Goal: Information Seeking & Learning: Learn about a topic

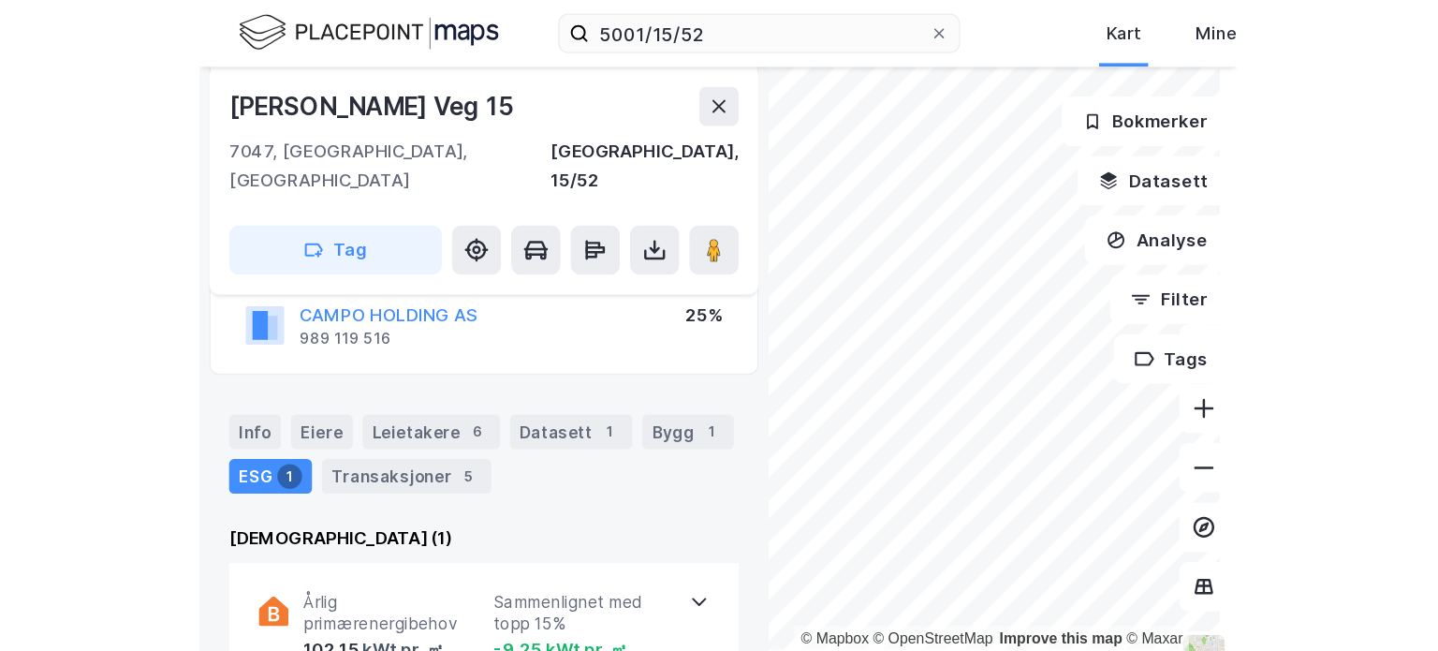
scroll to position [187, 0]
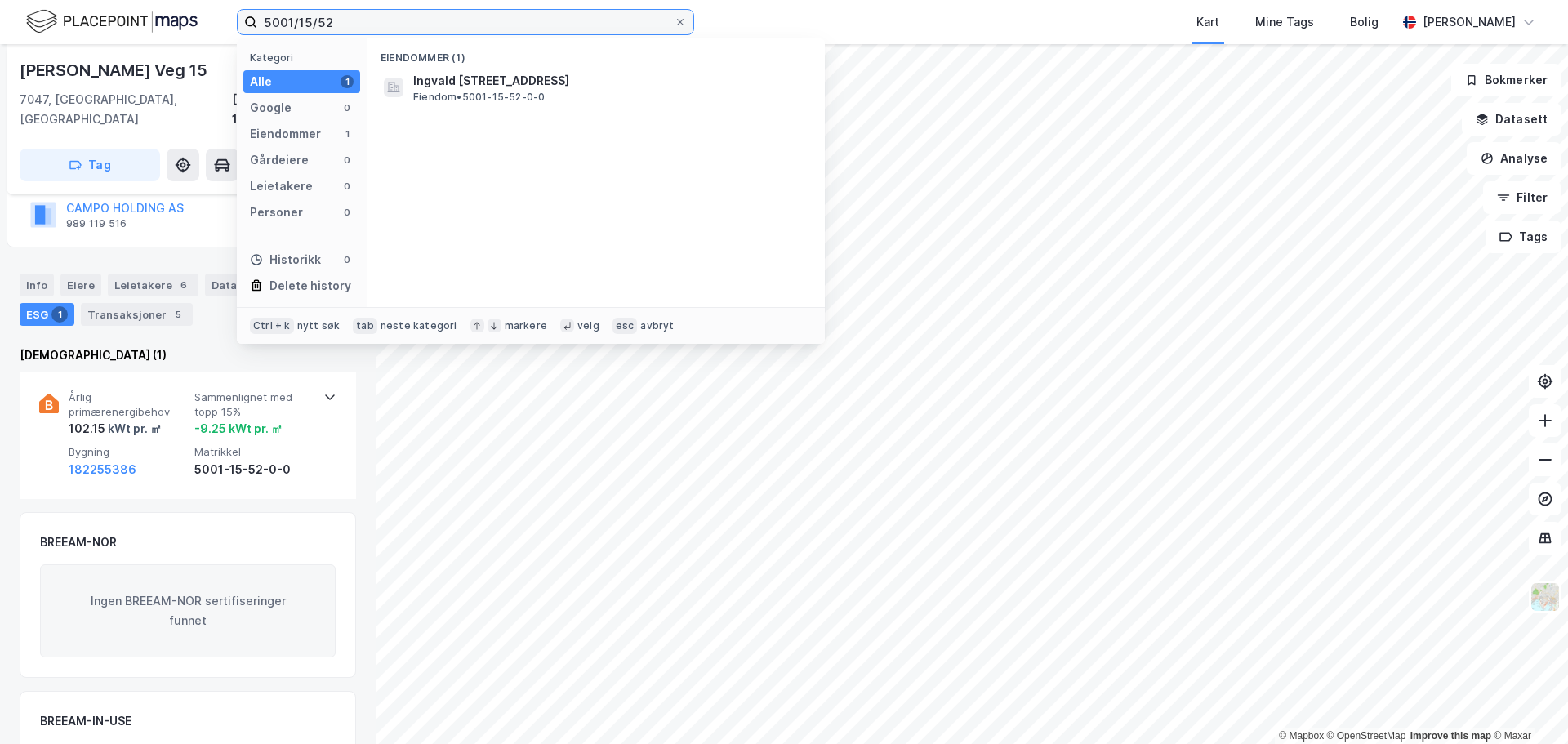
drag, startPoint x: 363, startPoint y: 21, endPoint x: -29, endPoint y: 28, distance: 392.1
click at [0, 28] on html "5001/15/52 Kategori Alle 1 Google 0 Eiendommer 1 Gårdeiere 0 Leietakere 0 Perso…" at bounding box center [784, 372] width 1568 height 744
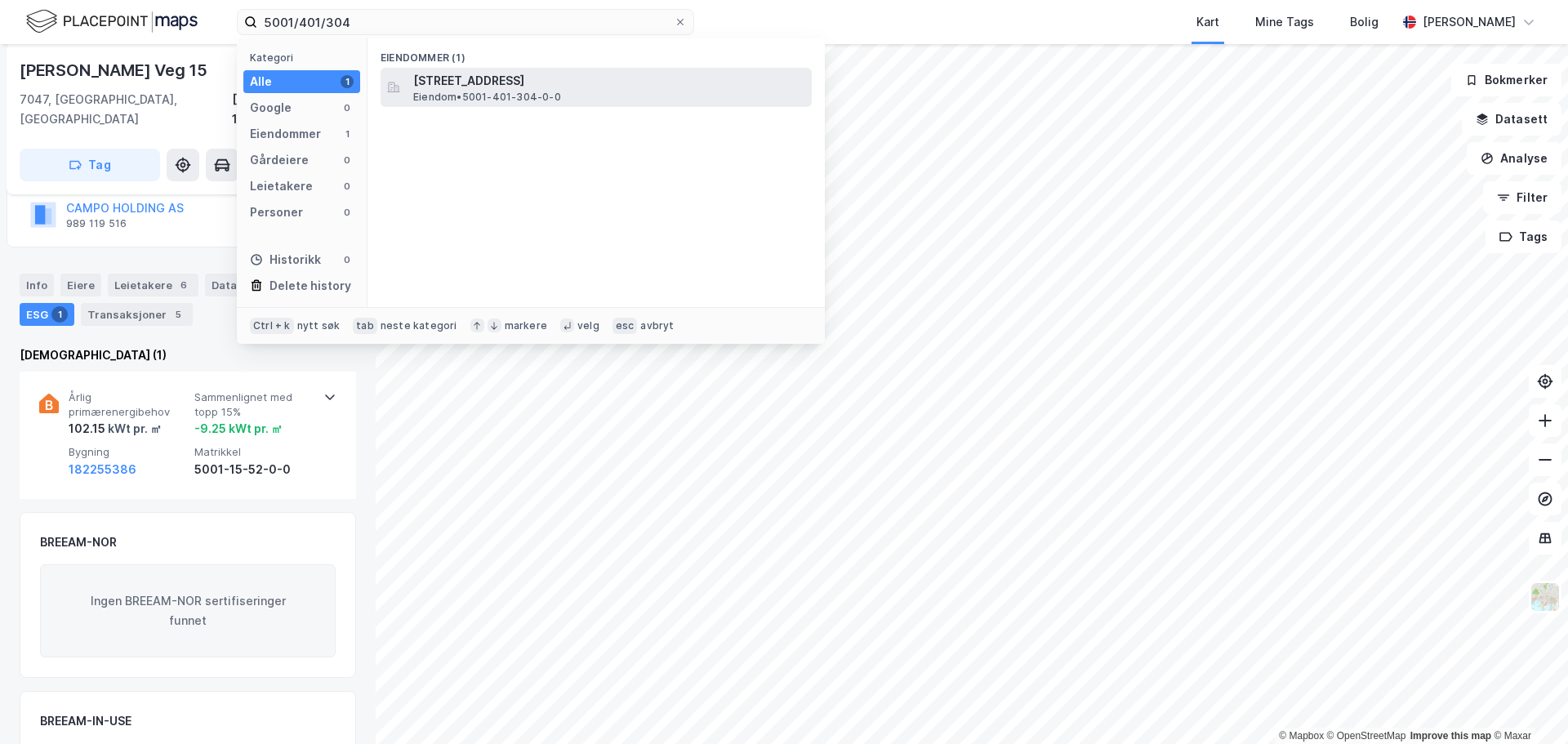
click at [506, 83] on span "[STREET_ADDRESS]" at bounding box center [609, 80] width 392 height 19
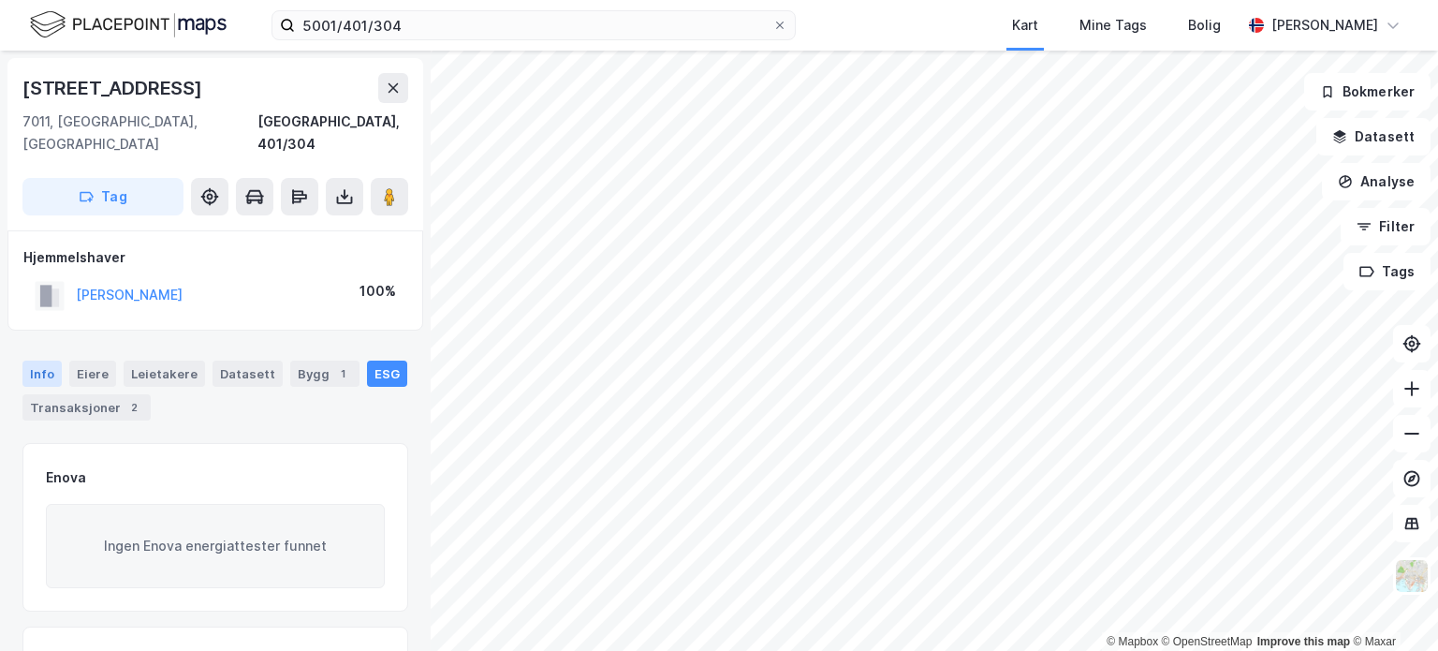
click at [48, 360] on div "Info" at bounding box center [41, 373] width 39 height 26
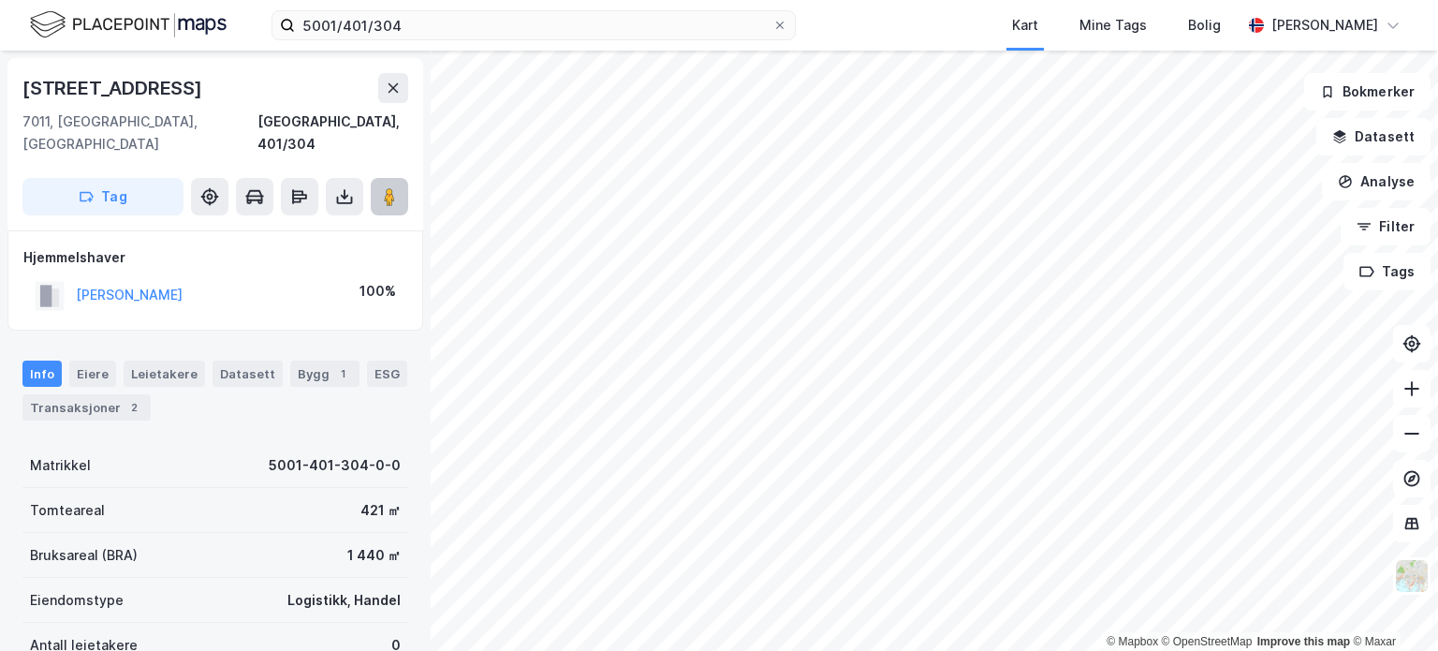
click at [381, 187] on icon at bounding box center [389, 196] width 19 height 19
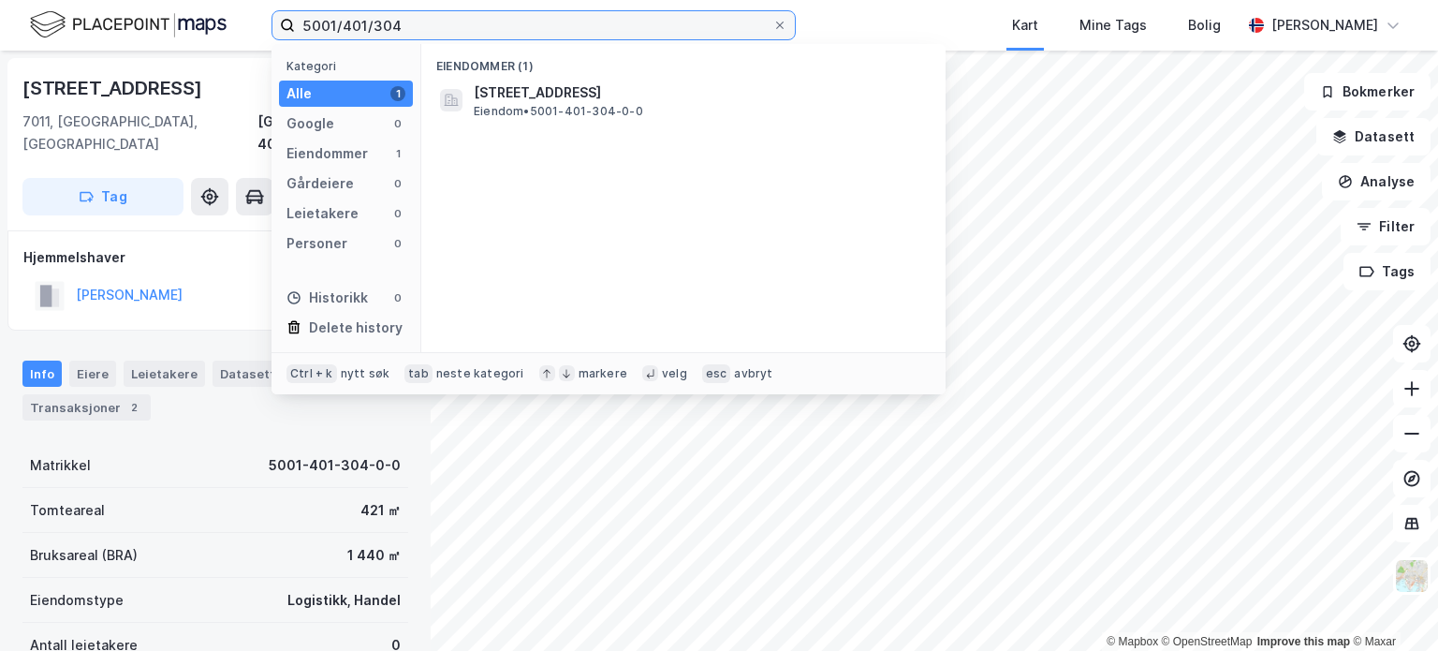
drag, startPoint x: 419, startPoint y: 22, endPoint x: 185, endPoint y: -4, distance: 235.5
click at [185, 0] on html "5001/401/304 Kategori Alle 1 Google 0 Eiendommer 1 Gårdeiere 0 Leietakere 0 Per…" at bounding box center [719, 325] width 1438 height 651
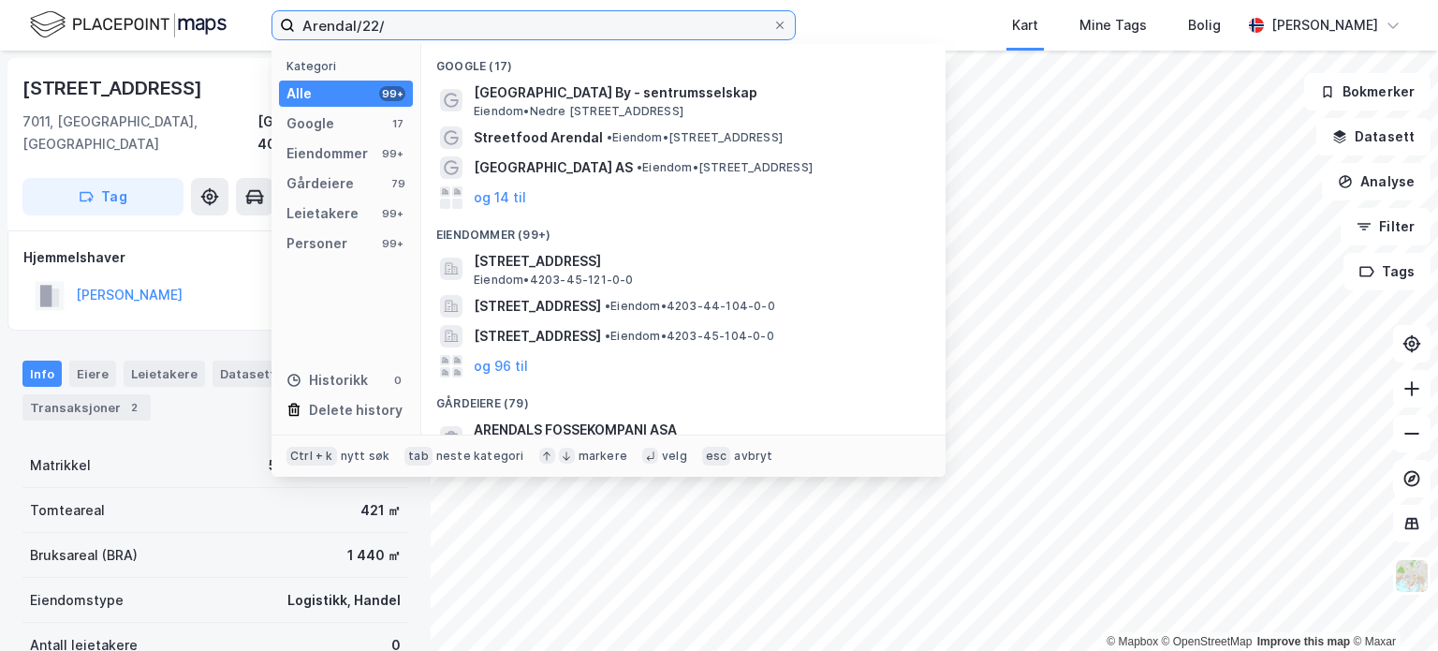
click at [461, 28] on input "Arendal/22/" at bounding box center [533, 25] width 477 height 28
type input "Arendal/22/28"
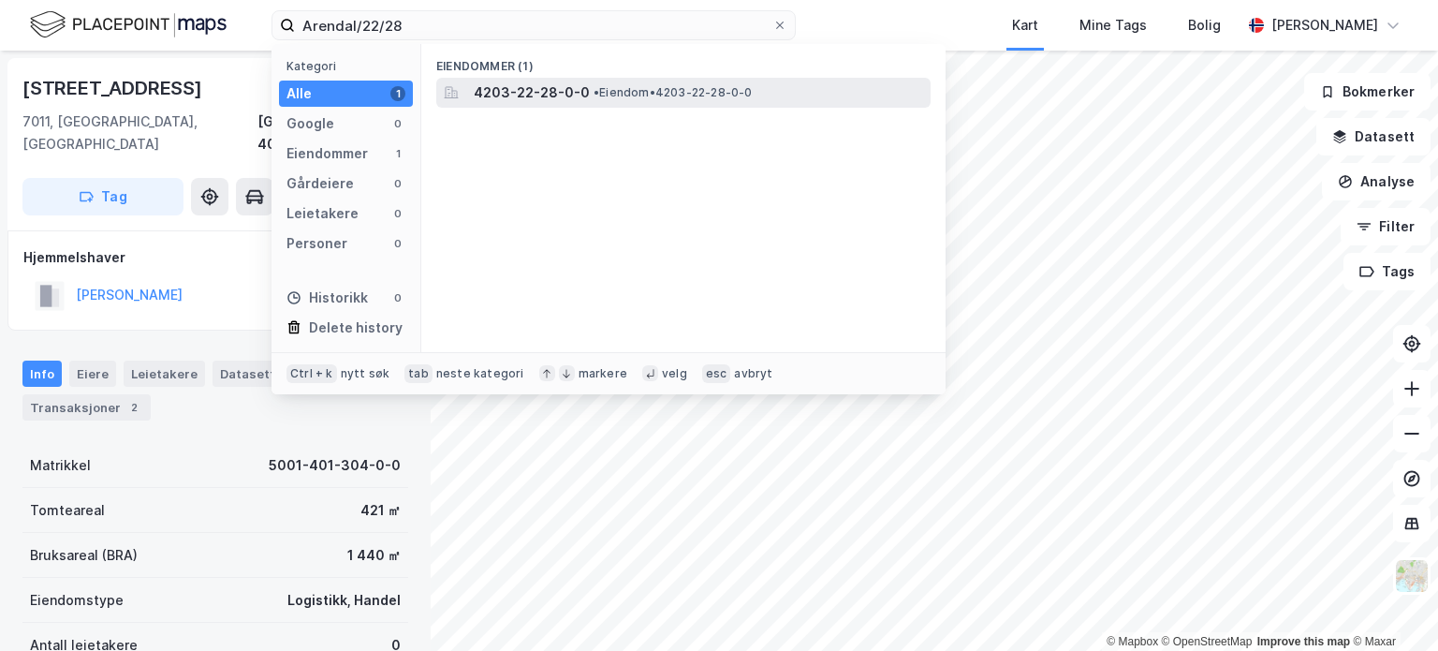
click at [564, 98] on span "4203-22-28-0-0" at bounding box center [532, 92] width 116 height 22
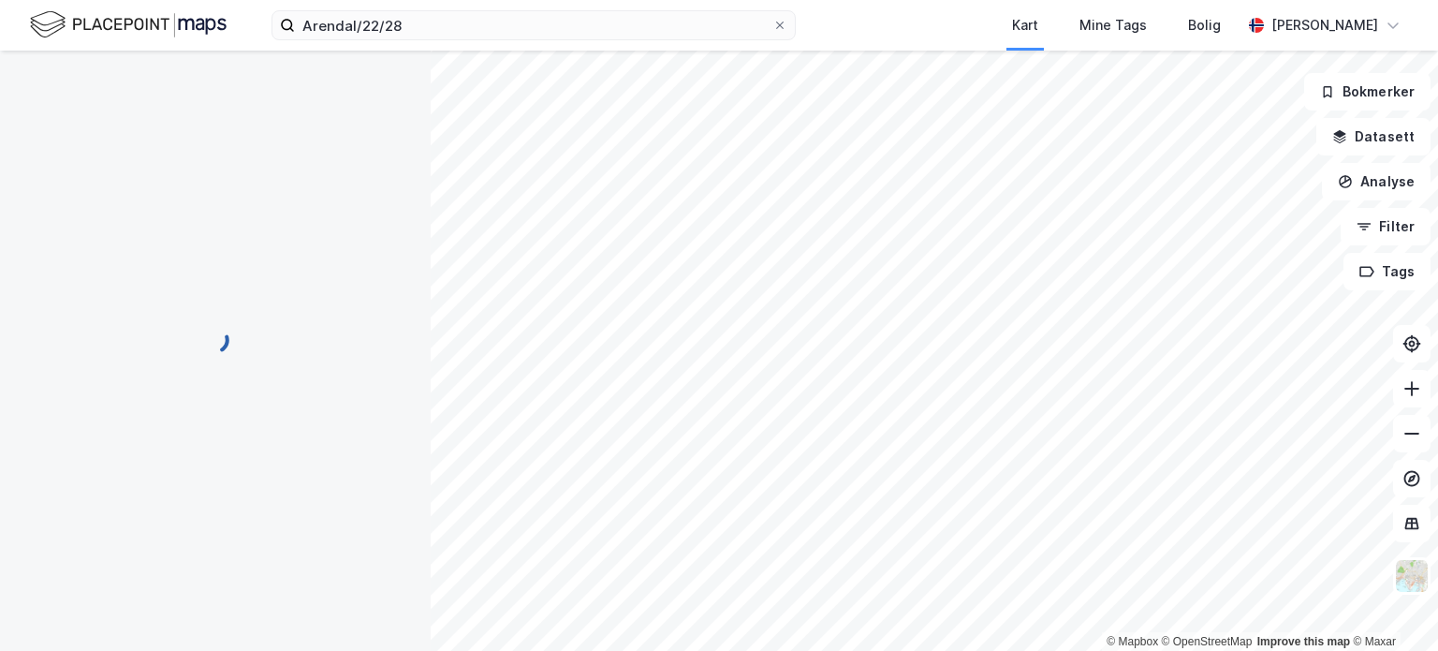
scroll to position [187, 0]
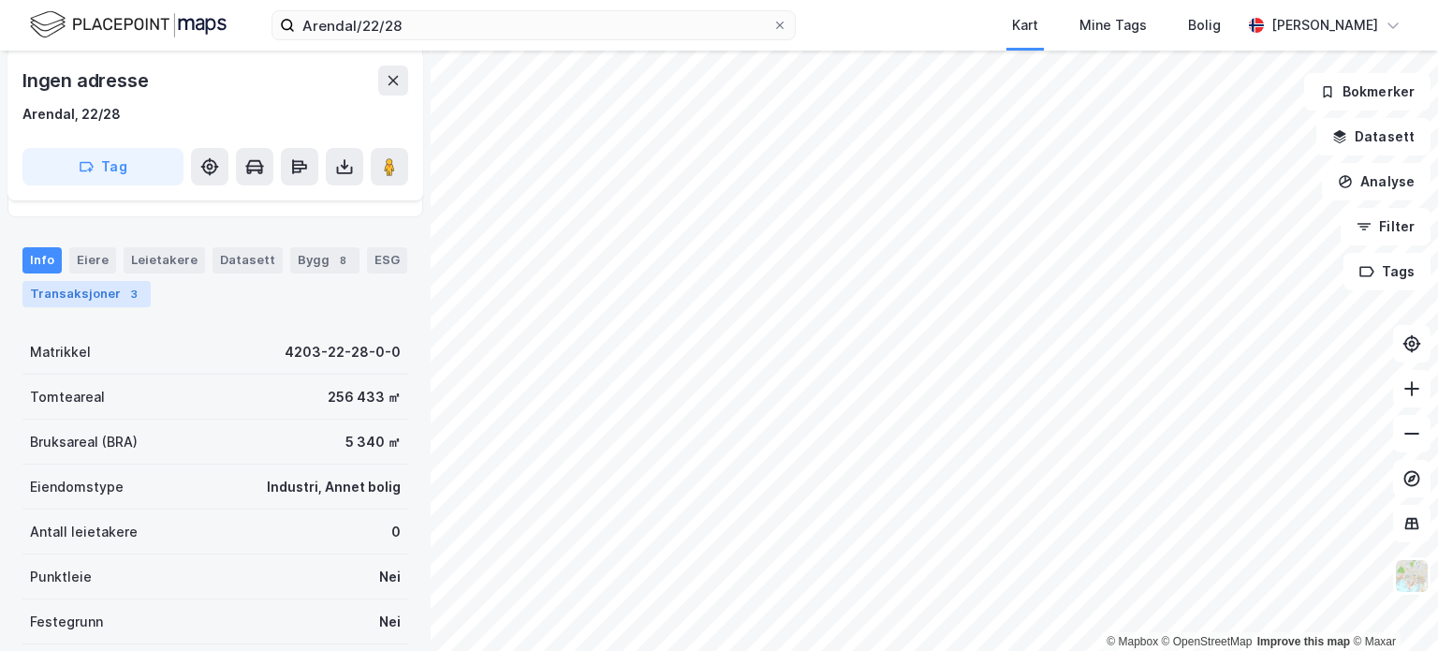
click at [103, 304] on div "Transaksjoner 3" at bounding box center [86, 294] width 128 height 26
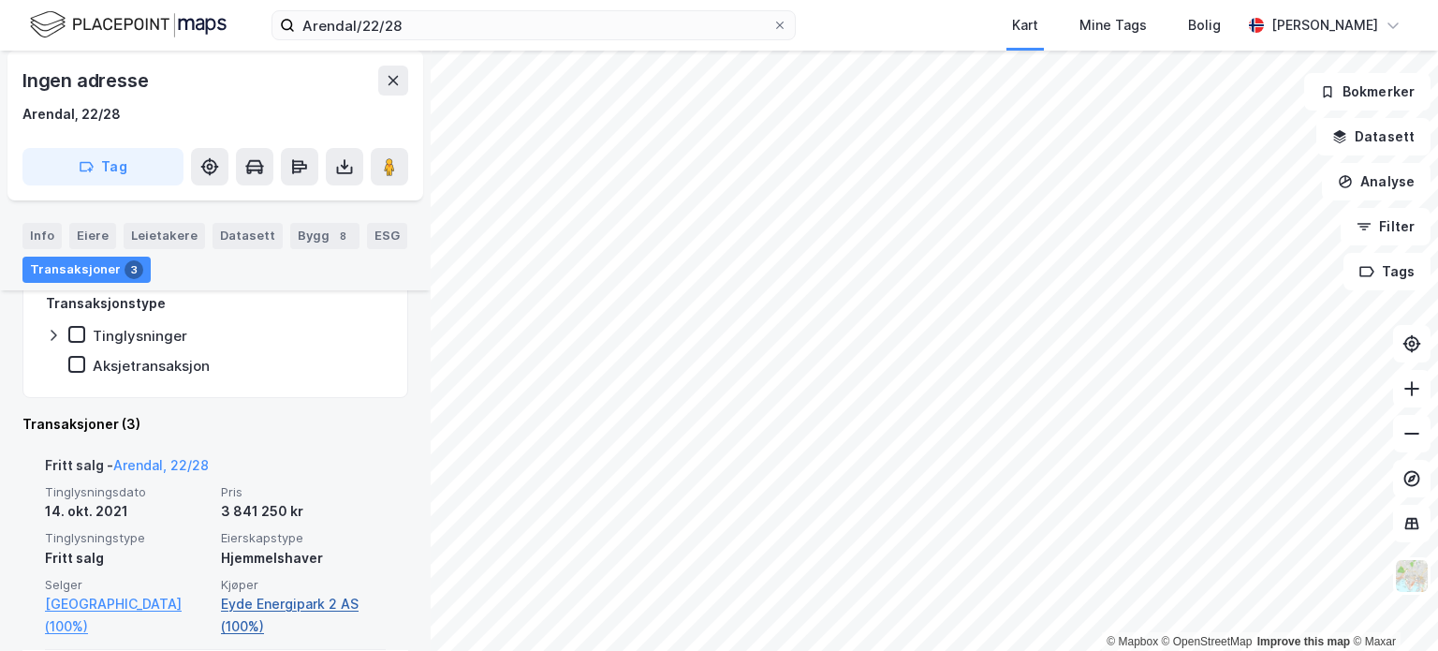
scroll to position [495, 0]
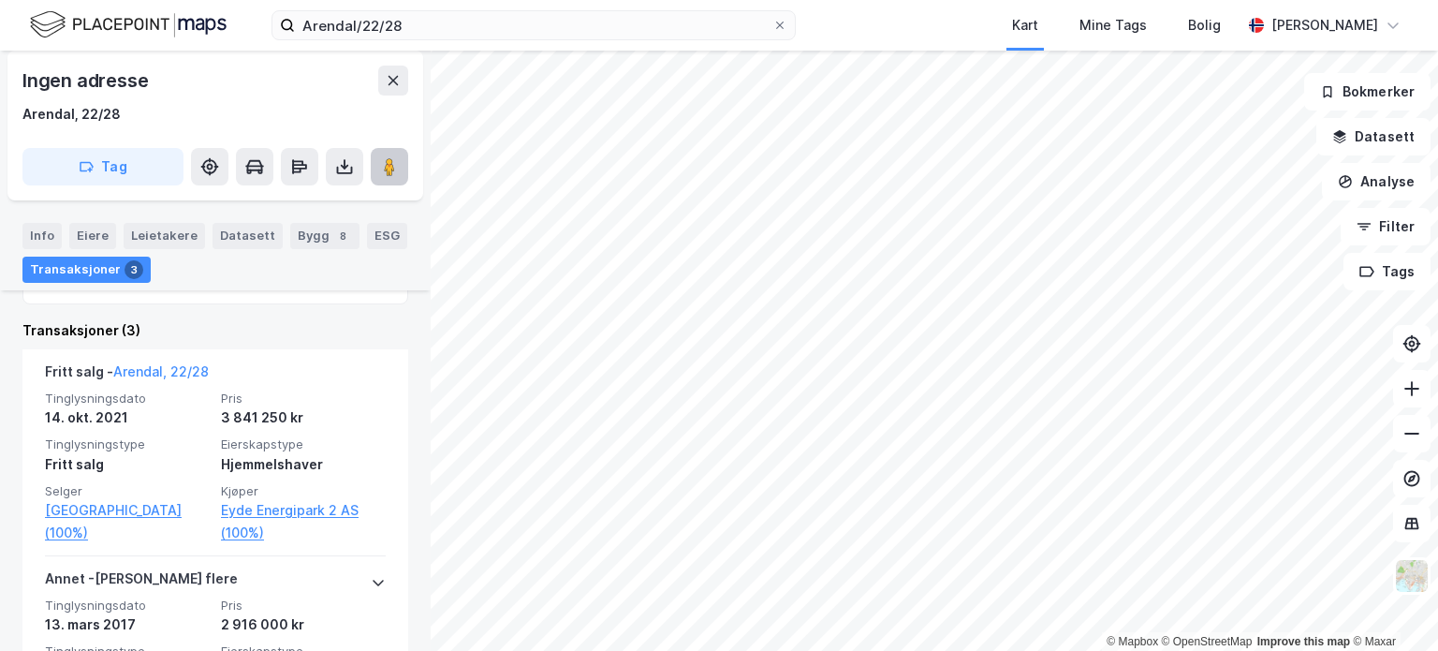
click at [393, 169] on image at bounding box center [389, 166] width 11 height 19
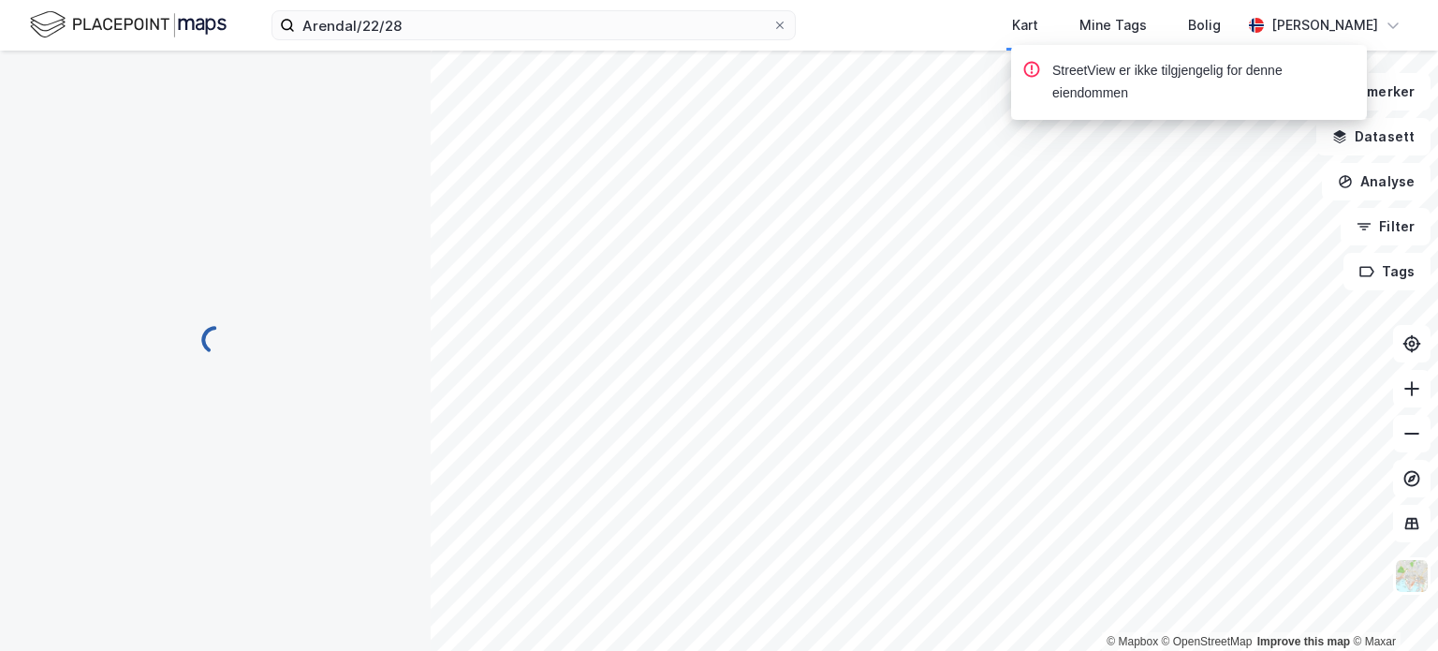
scroll to position [214, 0]
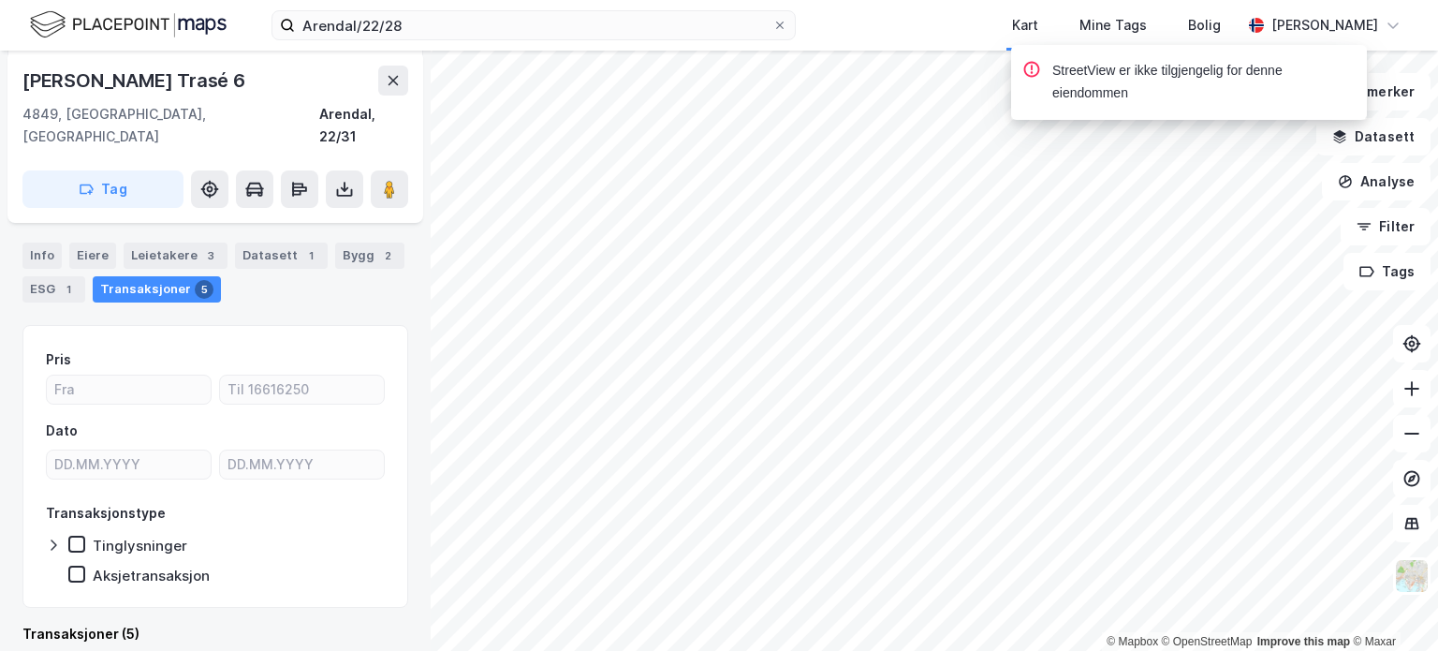
click at [389, 180] on image at bounding box center [389, 189] width 11 height 19
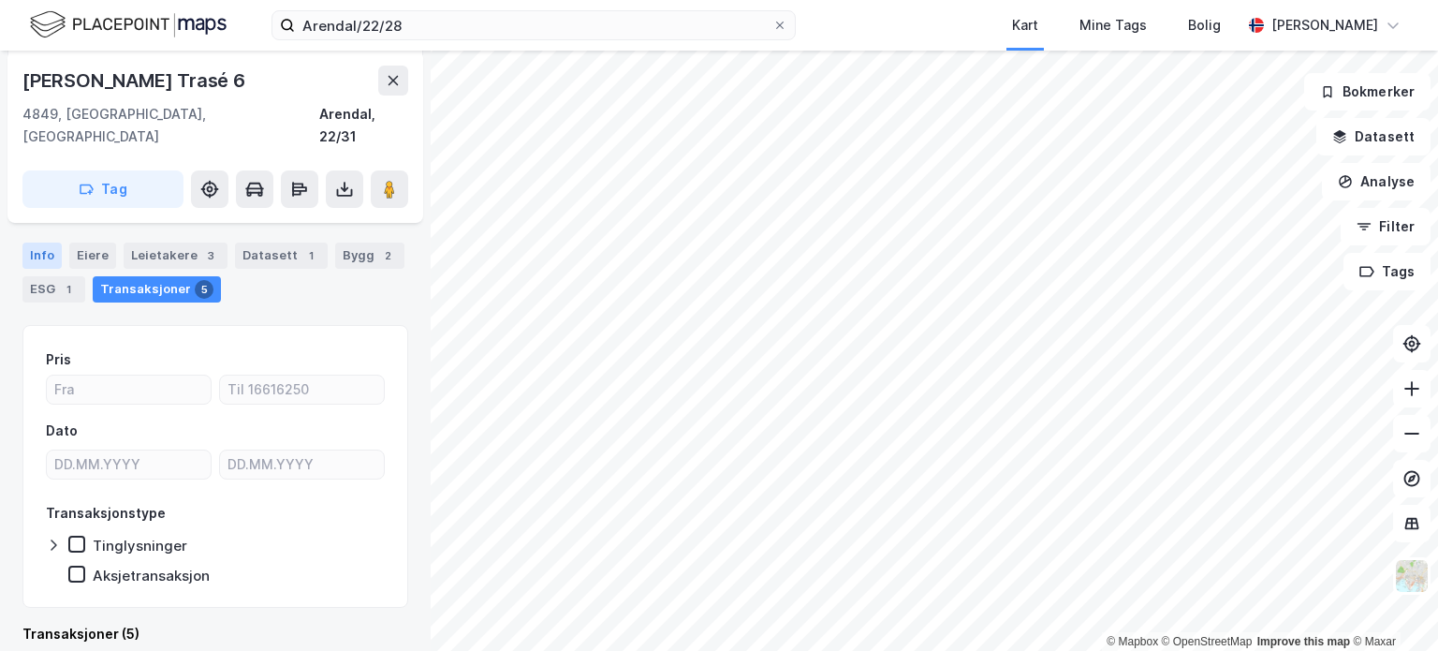
click at [44, 242] on div "Info" at bounding box center [41, 255] width 39 height 26
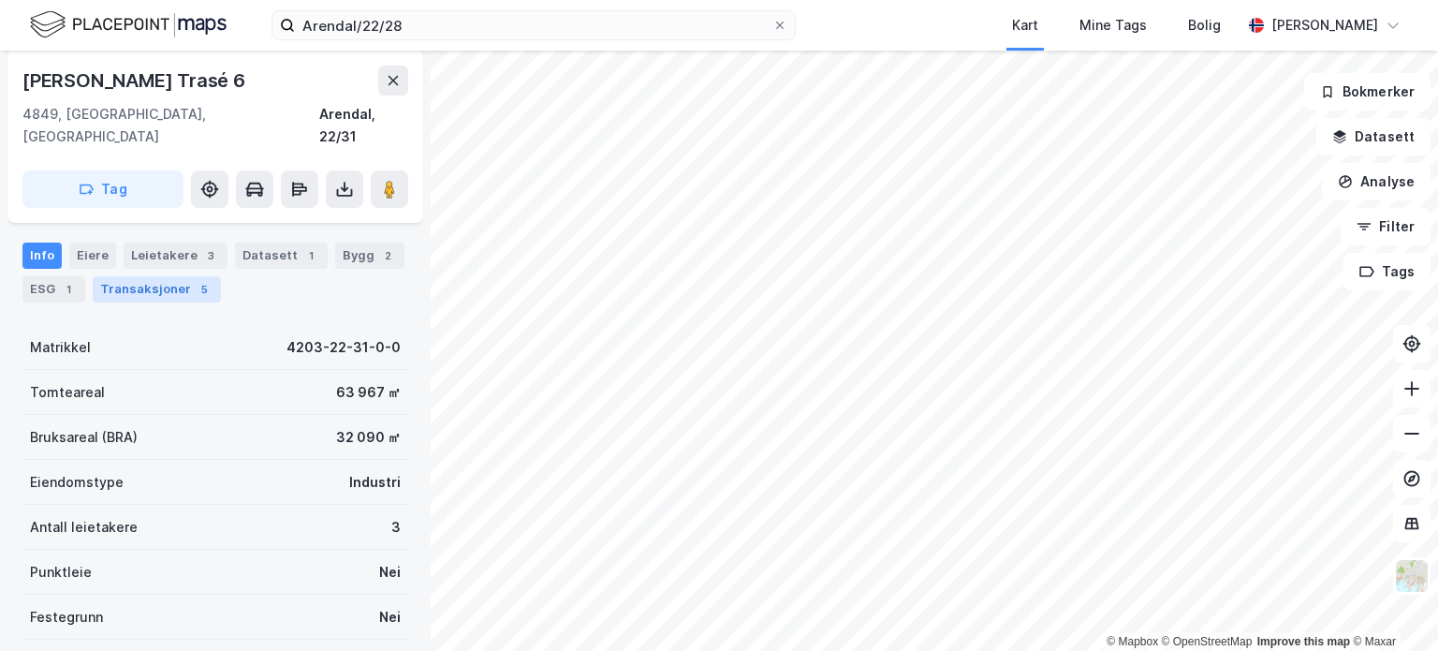
click at [154, 276] on div "Transaksjoner 5" at bounding box center [157, 289] width 128 height 26
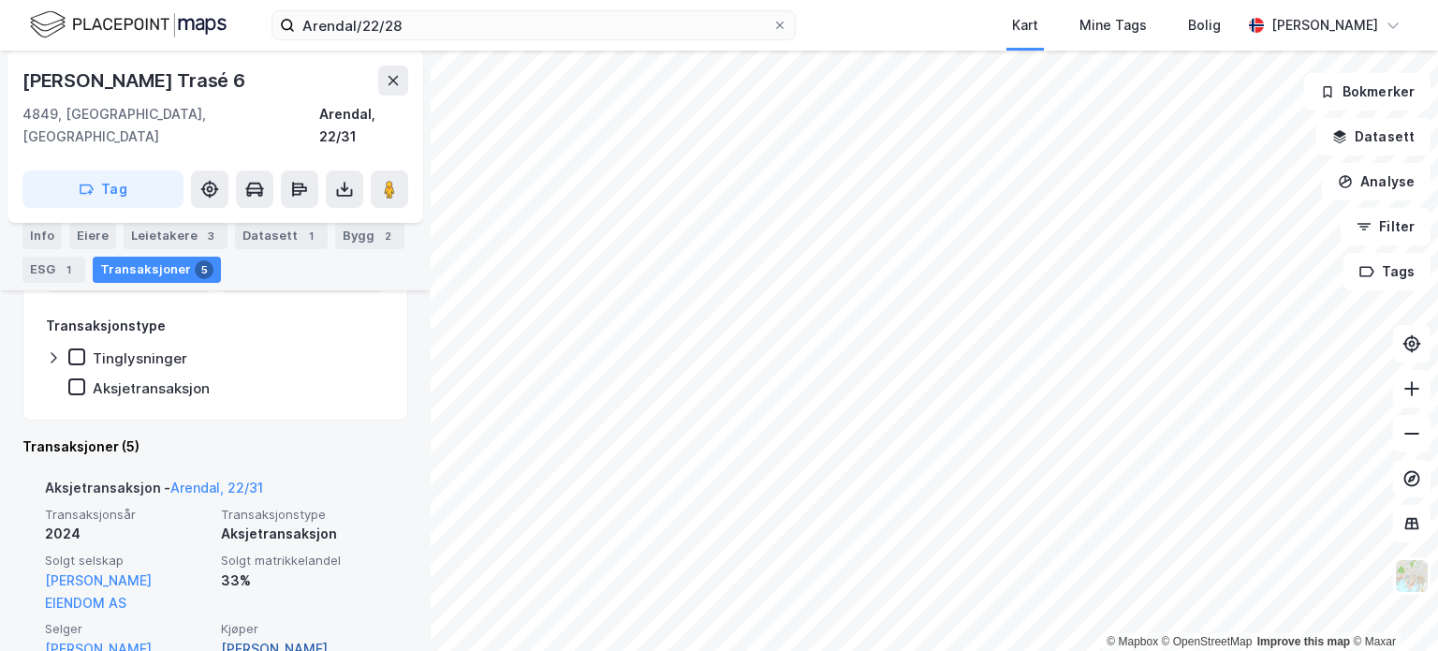
scroll to position [495, 0]
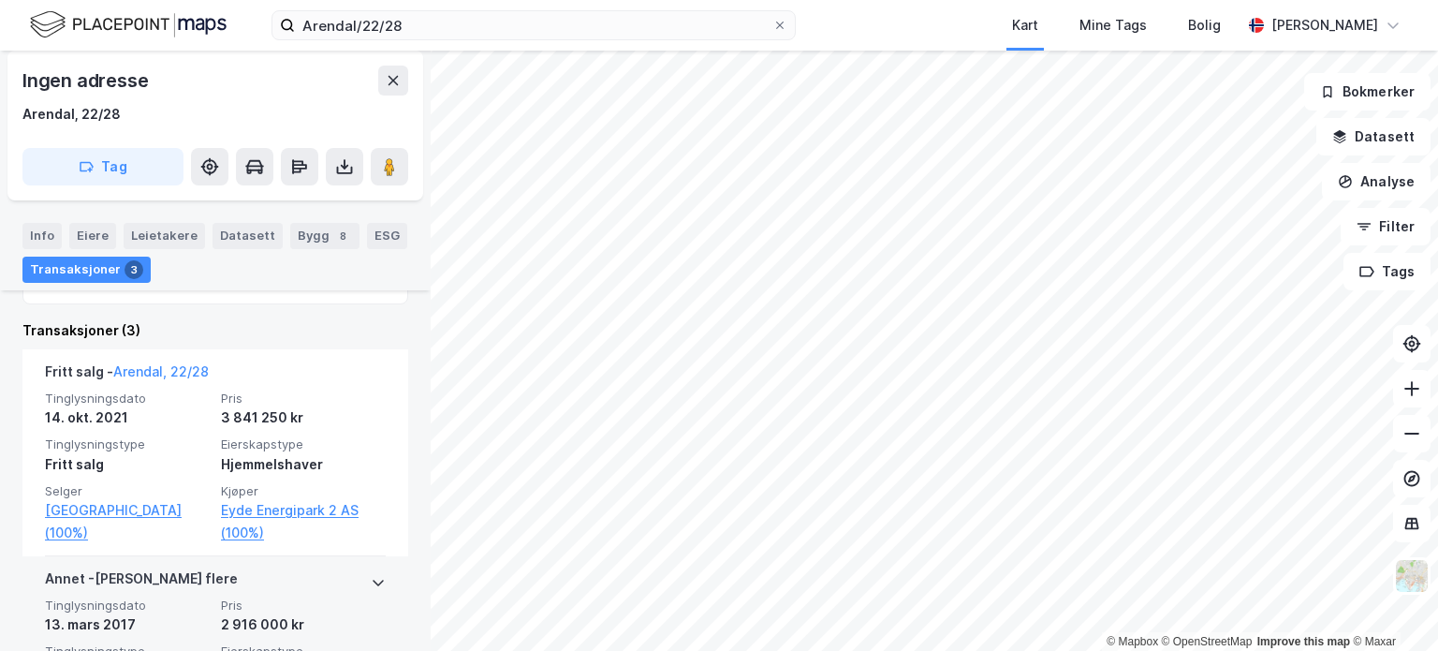
scroll to position [589, 0]
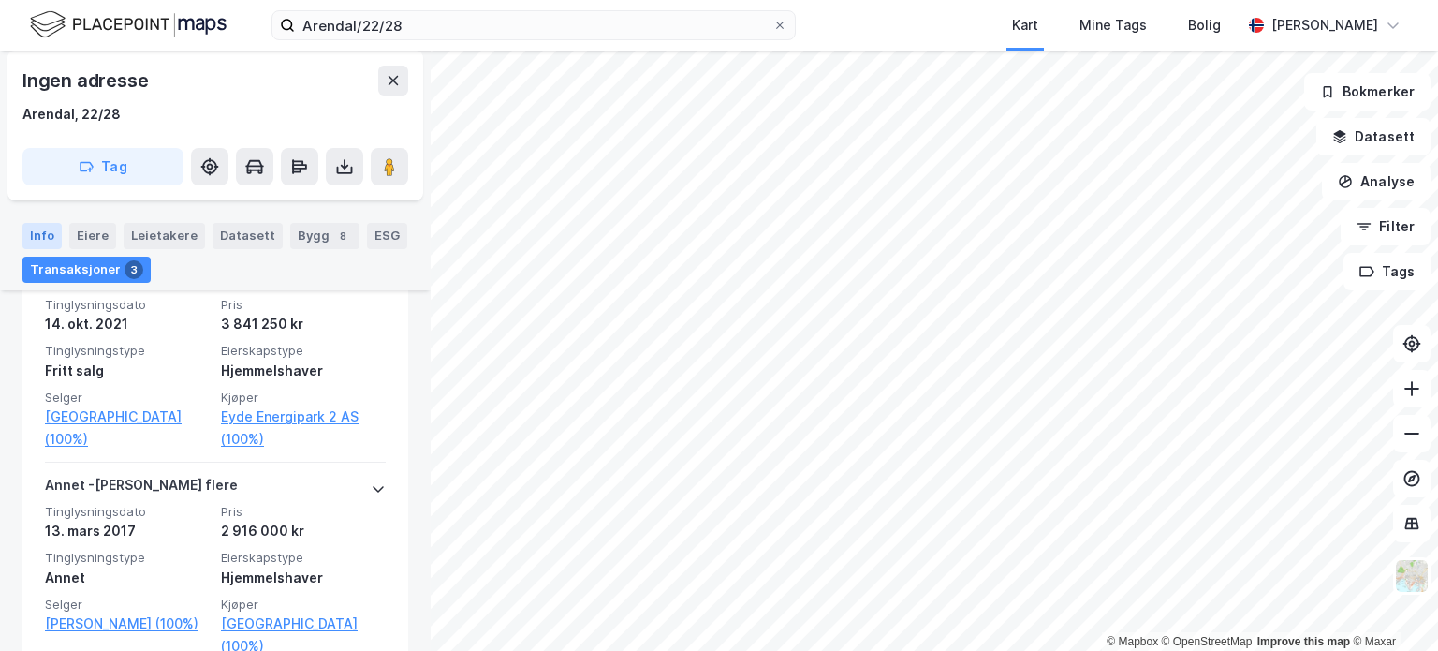
click at [43, 237] on div "Info" at bounding box center [41, 236] width 39 height 26
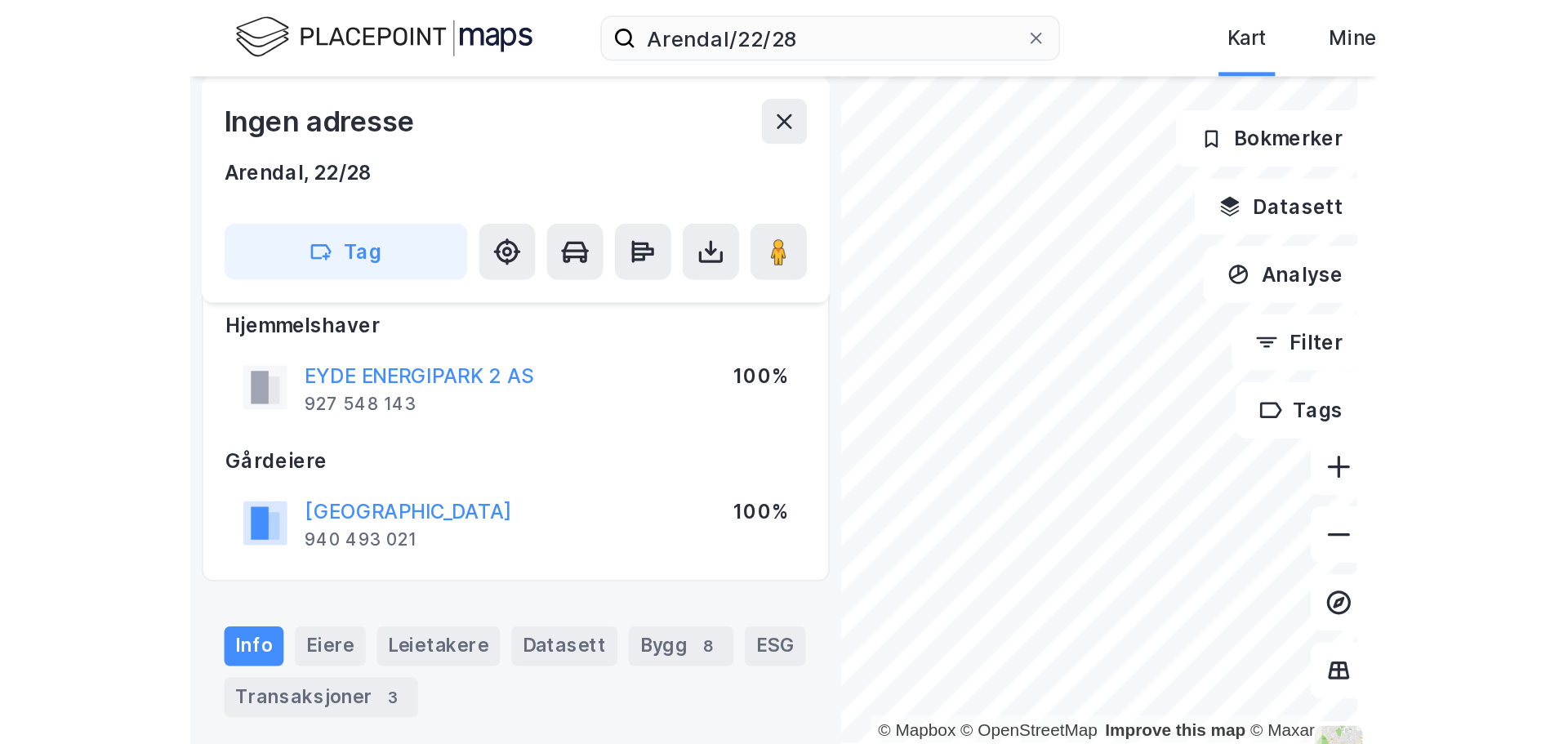
scroll to position [18, 0]
